Goal: Find specific page/section: Find specific page/section

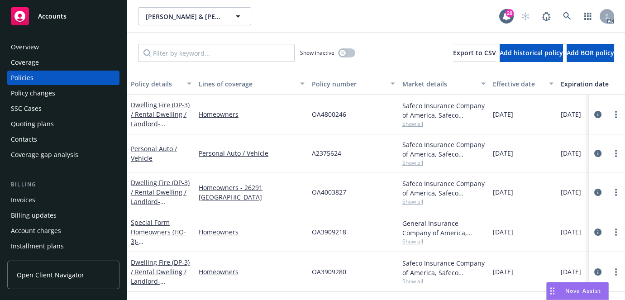
click at [396, 21] on div "[PERSON_NAME] & [PERSON_NAME] & [PERSON_NAME]" at bounding box center [318, 16] width 361 height 18
